Goal: Book appointment/travel/reservation

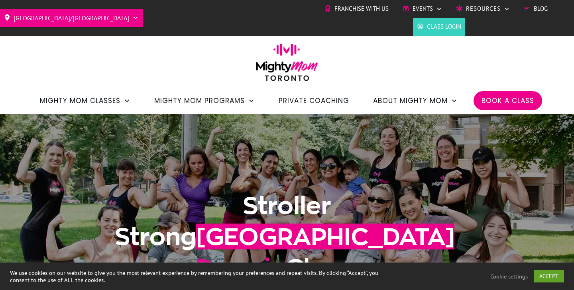
click at [482, 103] on span "Book a Class" at bounding box center [507, 101] width 53 height 14
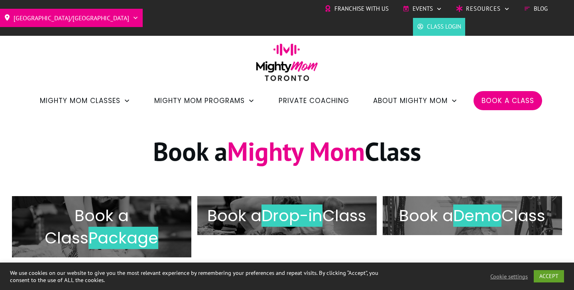
scroll to position [86, 0]
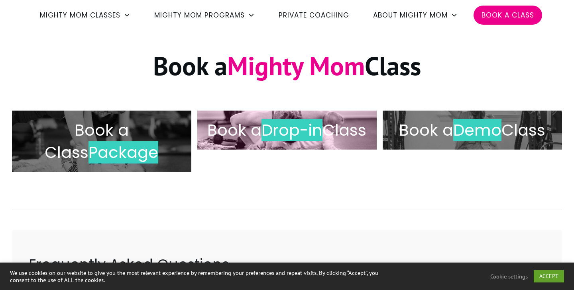
click at [259, 132] on h2 "Book a Drop-in Class" at bounding box center [287, 130] width 163 height 22
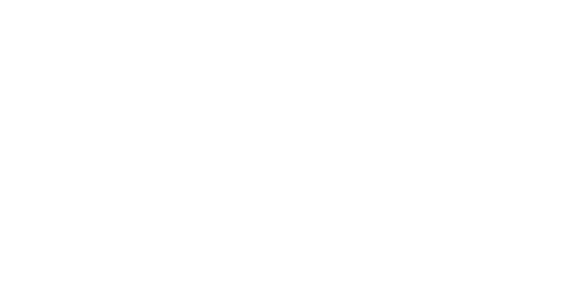
scroll to position [1329, 0]
